Goal: Book appointment/travel/reservation

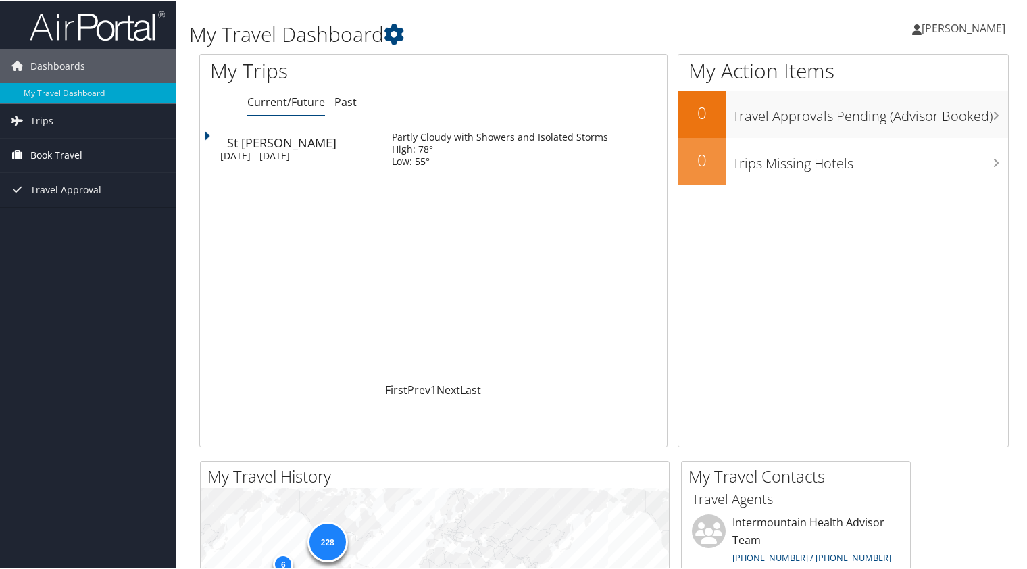
click at [41, 153] on span "Book Travel" at bounding box center [56, 154] width 52 height 34
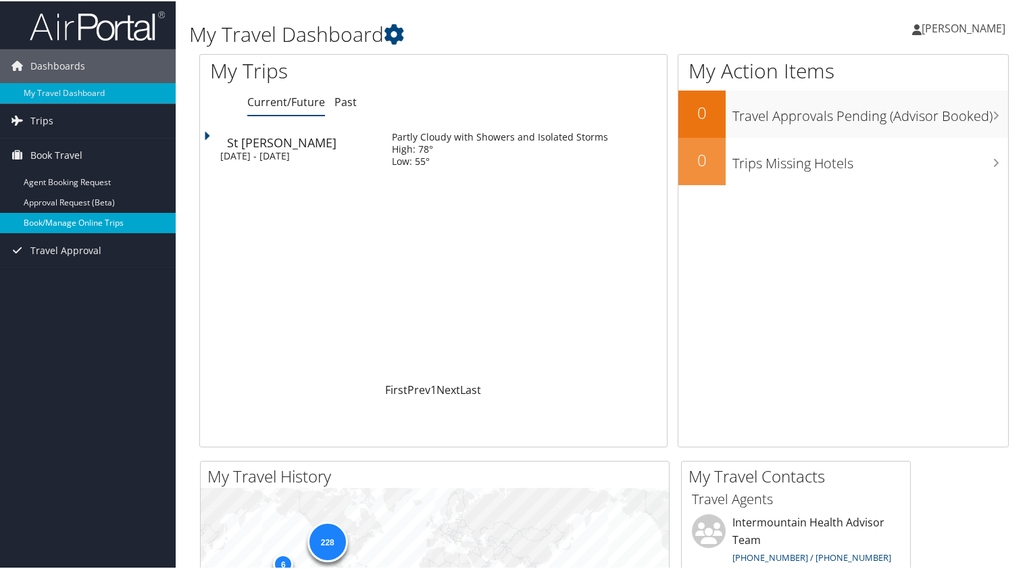
click at [68, 224] on link "Book/Manage Online Trips" at bounding box center [88, 221] width 176 height 20
